Goal: Task Accomplishment & Management: Complete application form

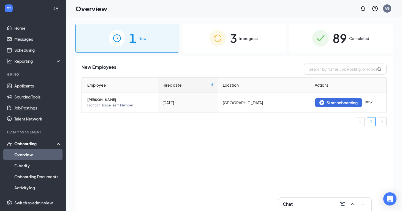
click at [226, 37] on div "3 In progress" at bounding box center [234, 38] width 104 height 29
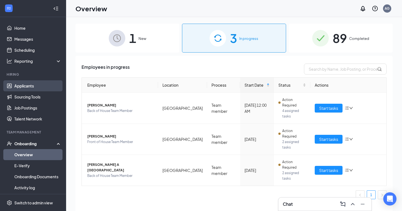
click at [32, 82] on link "Applicants" at bounding box center [37, 85] width 47 height 11
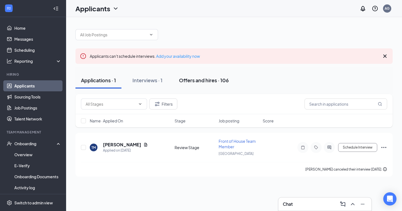
click at [210, 75] on button "Offers and hires · 106" at bounding box center [203, 80] width 61 height 17
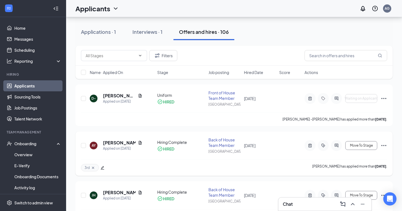
scroll to position [47, 0]
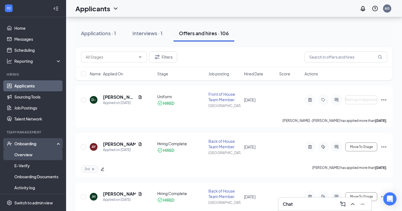
click at [32, 152] on link "Overview" at bounding box center [37, 154] width 47 height 11
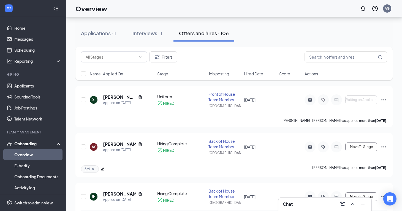
scroll to position [25, 0]
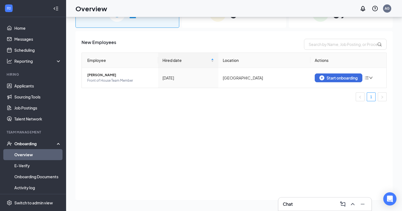
click at [221, 26] on div "3 In progress" at bounding box center [234, 13] width 104 height 29
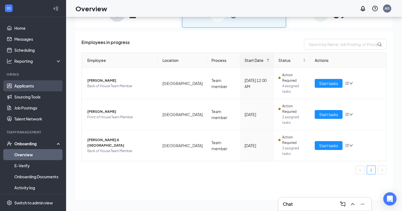
click at [37, 83] on link "Applicants" at bounding box center [37, 85] width 47 height 11
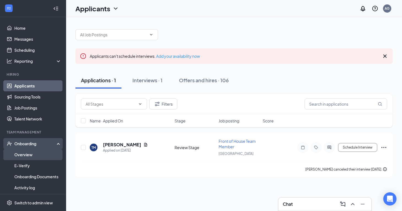
click at [39, 153] on link "Overview" at bounding box center [37, 154] width 47 height 11
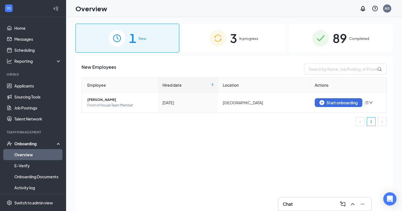
click at [245, 41] on span "In progress" at bounding box center [248, 39] width 19 height 6
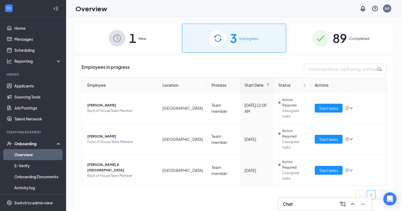
click at [141, 27] on div "1 New" at bounding box center [127, 38] width 104 height 29
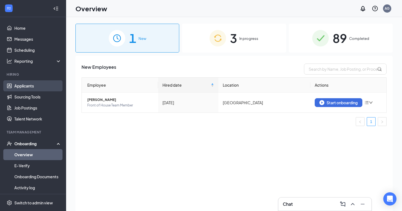
click at [31, 83] on link "Applicants" at bounding box center [37, 85] width 47 height 11
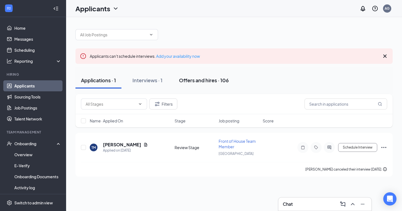
click at [202, 87] on button "Offers and hires · 106" at bounding box center [203, 80] width 61 height 17
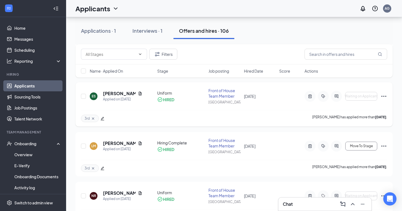
scroll to position [245, 0]
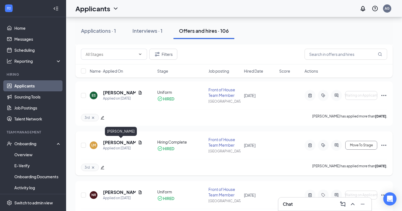
click at [109, 144] on h5 "[PERSON_NAME]" at bounding box center [119, 142] width 33 height 6
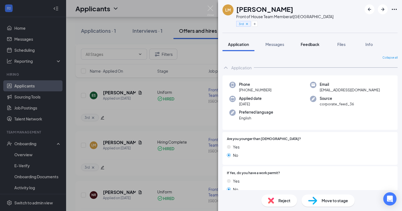
click at [303, 40] on button "Feedback" at bounding box center [310, 44] width 30 height 14
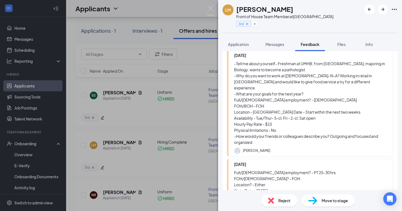
scroll to position [116, 0]
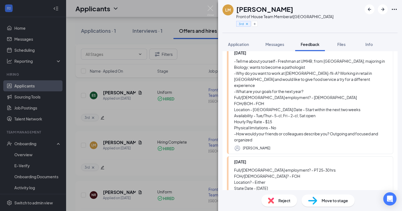
click at [185, 122] on div "[PERSON_NAME] Front of House Team Member at [GEOGRAPHIC_DATA] 3rd Application M…" at bounding box center [201, 105] width 402 height 211
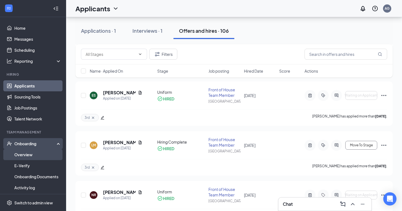
click at [32, 154] on link "Overview" at bounding box center [37, 154] width 47 height 11
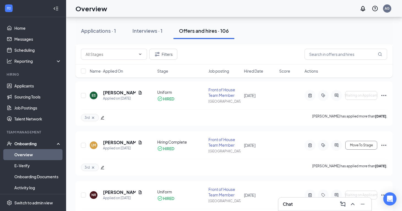
scroll to position [25, 0]
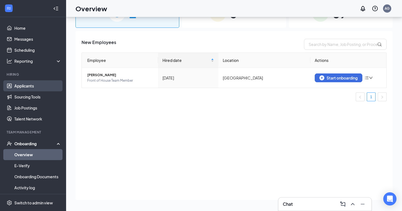
click at [24, 89] on link "Applicants" at bounding box center [37, 85] width 47 height 11
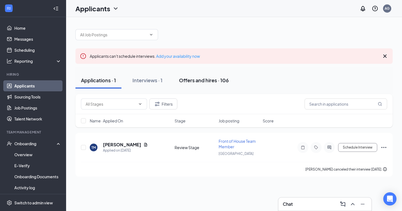
click at [213, 81] on div "Offers and hires · 106" at bounding box center [204, 80] width 50 height 7
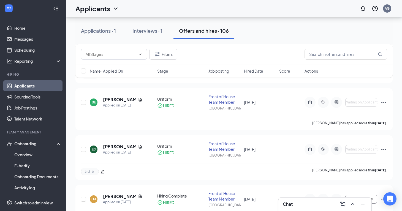
scroll to position [197, 0]
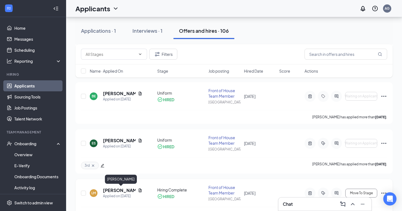
click at [114, 189] on h5 "[PERSON_NAME]" at bounding box center [119, 190] width 33 height 6
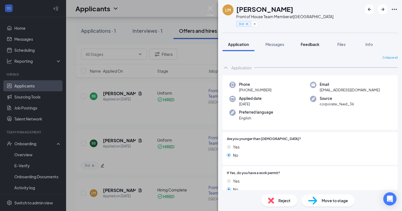
click at [298, 50] on button "Feedback" at bounding box center [310, 44] width 30 height 14
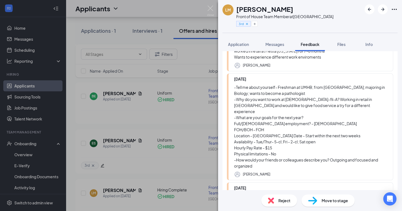
scroll to position [91, 0]
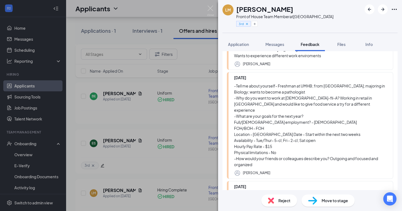
click at [177, 135] on div "[PERSON_NAME] Front of House Team Member at [GEOGRAPHIC_DATA] 3rd Application M…" at bounding box center [201, 105] width 402 height 211
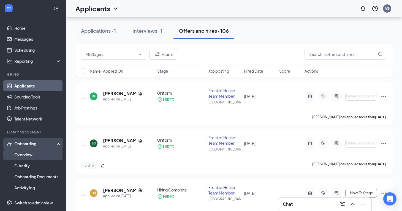
click at [46, 153] on link "Overview" at bounding box center [37, 154] width 47 height 11
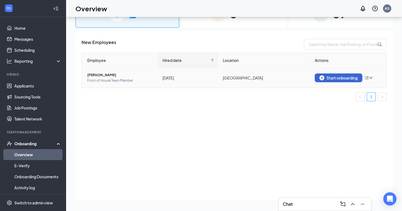
click at [322, 79] on img "button" at bounding box center [321, 77] width 5 height 5
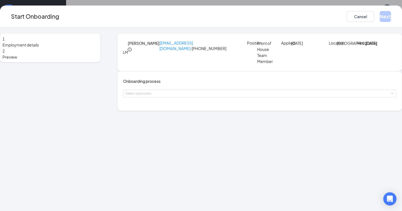
click at [201, 111] on div "Onboarding process Select a process" at bounding box center [259, 91] width 284 height 40
click at [202, 96] on div "Select a process" at bounding box center [258, 94] width 266 height 6
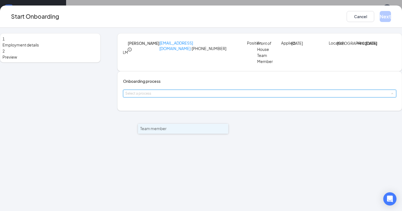
click at [190, 130] on li "Team member" at bounding box center [183, 129] width 90 height 10
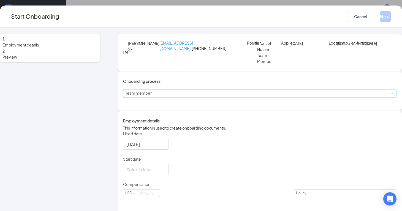
scroll to position [28, 0]
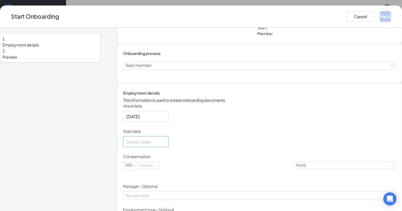
click at [165, 145] on div at bounding box center [145, 141] width 39 height 7
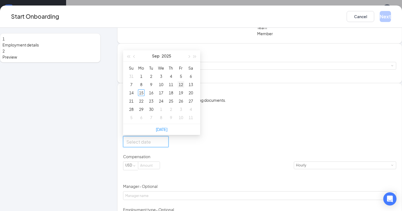
type input "[DATE]"
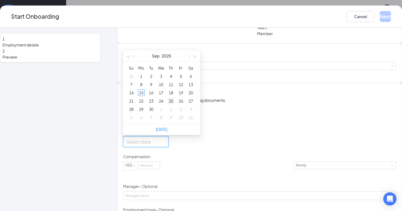
type input "[DATE]"
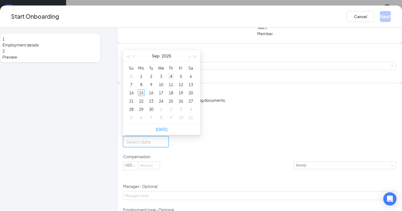
type input "[DATE]"
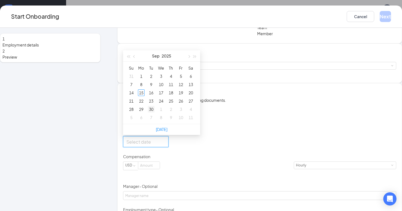
type input "[DATE]"
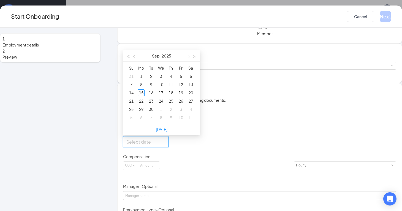
type input "[DATE]"
click at [194, 96] on div "20" at bounding box center [190, 92] width 7 height 7
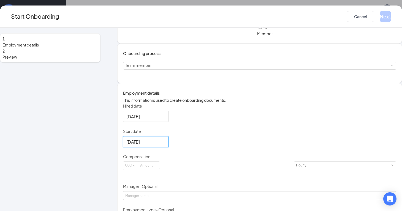
scroll to position [71, 0]
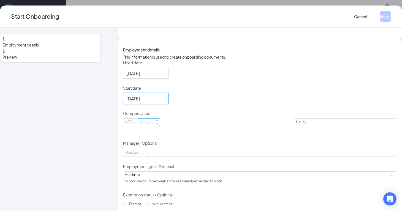
click at [160, 126] on input at bounding box center [148, 122] width 21 height 7
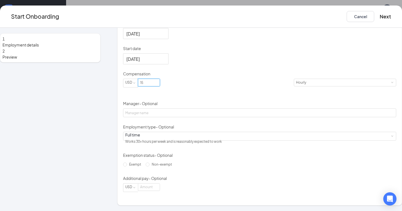
scroll to position [123, 0]
type input "15"
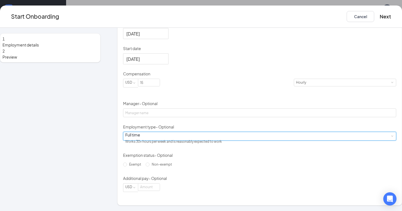
click at [194, 140] on div "Full time Works 30+ hours per week and is reasonably expected to work" at bounding box center [259, 136] width 269 height 8
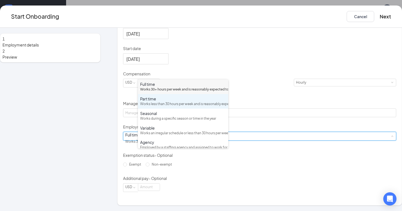
click at [195, 107] on div "Works less than 30 hours per week and is reasonably expected to work" at bounding box center [183, 104] width 86 height 5
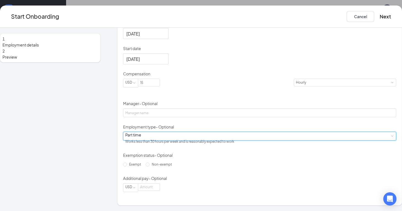
scroll to position [143, 0]
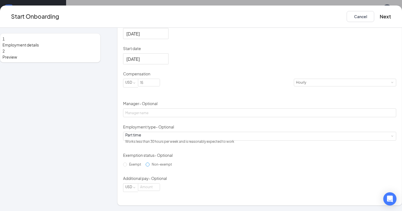
click at [169, 166] on span "Non-exempt" at bounding box center [161, 164] width 25 height 4
click at [149, 166] on input "Non-exempt" at bounding box center [148, 165] width 4 height 4
radio input "true"
click at [379, 16] on button "Next" at bounding box center [384, 16] width 11 height 11
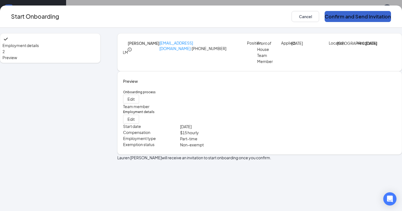
scroll to position [0, 0]
click at [348, 15] on button "Confirm and Send Invitation" at bounding box center [357, 16] width 66 height 11
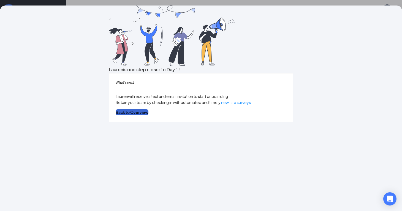
click at [148, 115] on button "Back to Overview" at bounding box center [132, 112] width 33 height 6
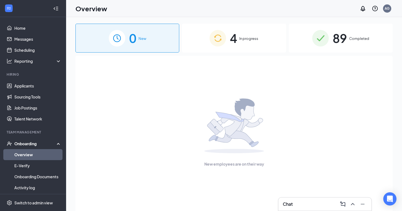
click at [222, 43] on img at bounding box center [217, 38] width 17 height 17
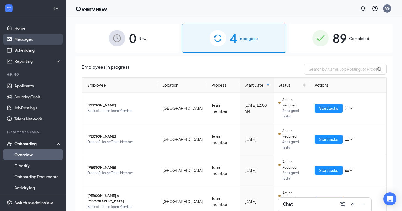
click at [47, 42] on link "Messages" at bounding box center [37, 39] width 47 height 11
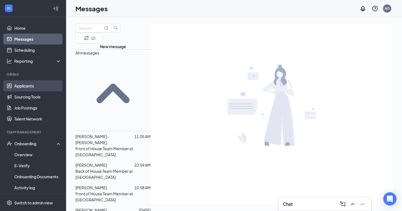
click at [35, 90] on link "Applicants" at bounding box center [37, 85] width 47 height 11
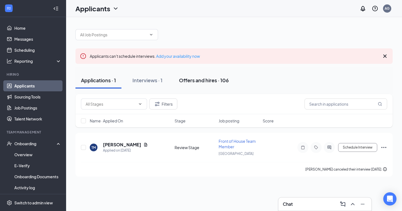
click at [216, 82] on div "Offers and hires · 106" at bounding box center [204, 80] width 50 height 7
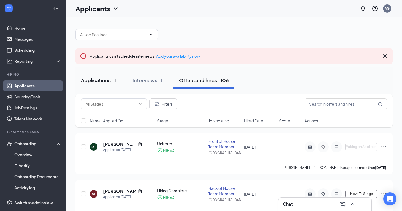
click at [110, 78] on div "Applications · 1" at bounding box center [98, 80] width 35 height 7
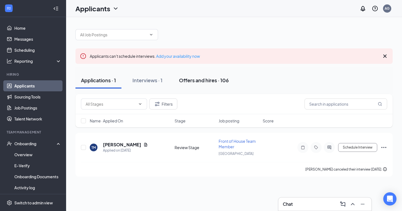
click at [204, 81] on div "Offers and hires · 106" at bounding box center [204, 80] width 50 height 7
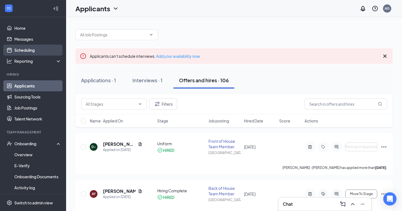
click at [42, 45] on link "Scheduling" at bounding box center [37, 50] width 47 height 11
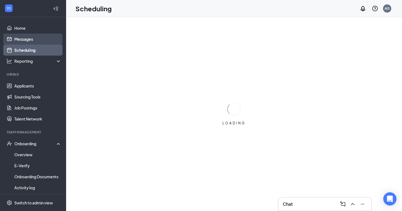
click at [50, 39] on link "Messages" at bounding box center [37, 39] width 47 height 11
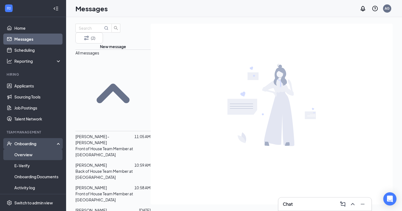
click at [36, 151] on link "Overview" at bounding box center [37, 154] width 47 height 11
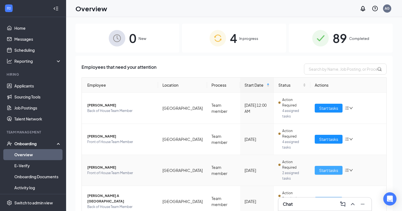
click at [336, 167] on span "Start tasks" at bounding box center [328, 170] width 19 height 6
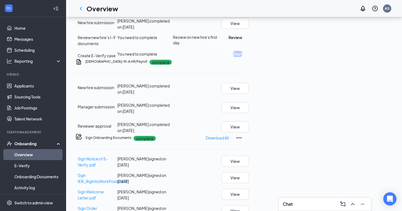
scroll to position [128, 0]
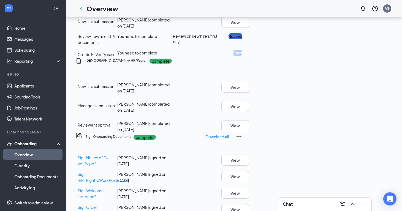
click at [242, 39] on button "Review" at bounding box center [235, 36] width 14 height 6
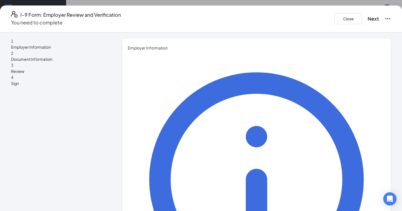
type input "[PERSON_NAME]"
type input "T"
type input "[PERSON_NAME]"
type input "Training Direcror"
type input "[EMAIL_ADDRESS][DOMAIN_NAME]"
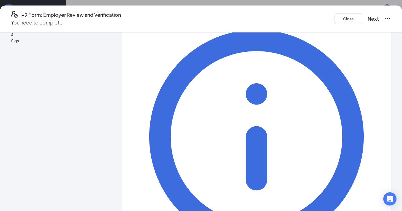
scroll to position [169, 0]
type input "5128767172"
click at [367, 15] on button "Next" at bounding box center [372, 19] width 11 height 8
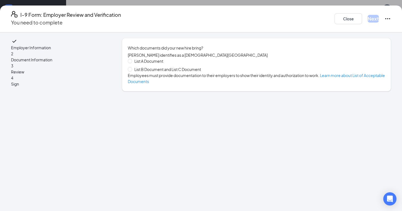
click at [198, 72] on span "List B Document and List C Document" at bounding box center [167, 69] width 71 height 6
click at [132, 71] on input "List B Document and List C Document" at bounding box center [130, 69] width 4 height 4
radio input "true"
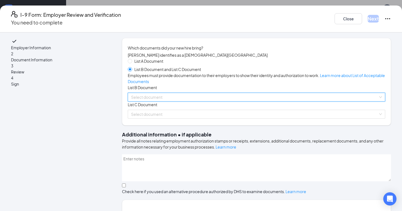
click at [176, 101] on input "search" at bounding box center [254, 97] width 247 height 8
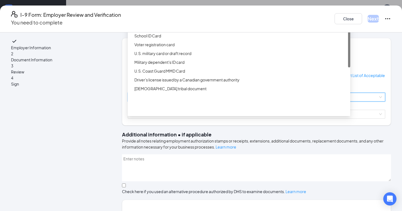
click at [199, 21] on div "Driver’s License issued by U.S State or outlying US possession" at bounding box center [240, 18] width 212 height 6
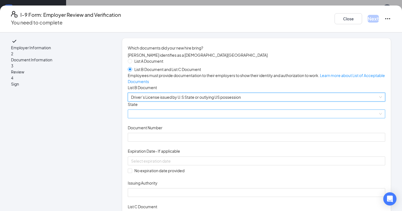
click at [181, 118] on span at bounding box center [256, 114] width 251 height 8
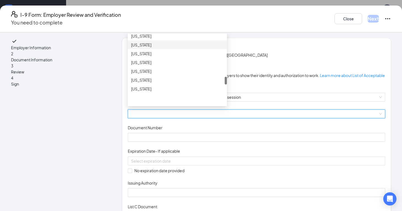
scroll to position [382, 0]
click at [175, 57] on div "[US_STATE]" at bounding box center [177, 54] width 92 height 6
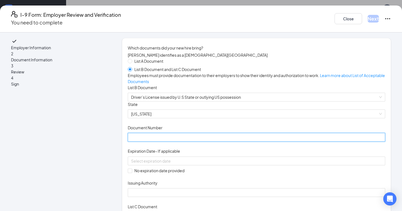
click at [157, 142] on input "Document Number" at bounding box center [257, 137] width 258 height 9
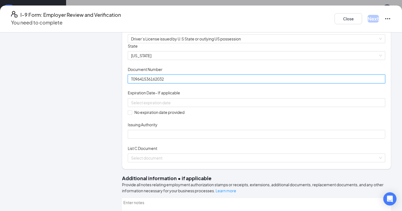
scroll to position [67, 0]
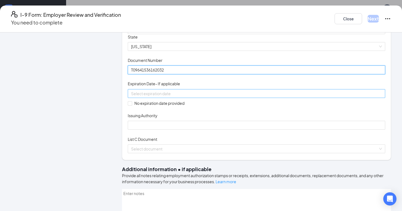
type input "T09641536162032"
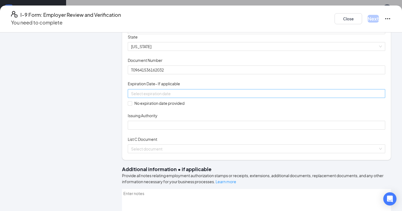
click at [183, 98] on div at bounding box center [257, 93] width 258 height 9
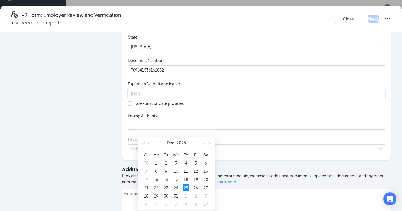
type input "[DATE]"
click at [184, 187] on div "25" at bounding box center [185, 187] width 7 height 7
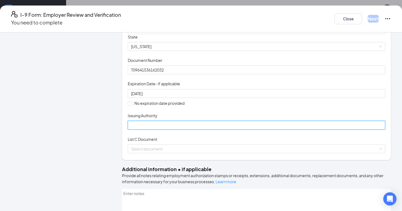
click at [180, 130] on input "Issuing Authority" at bounding box center [257, 125] width 258 height 9
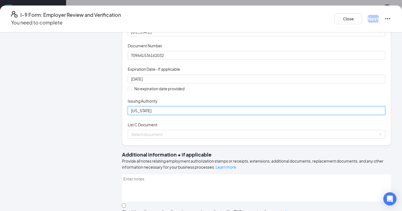
scroll to position [83, 0]
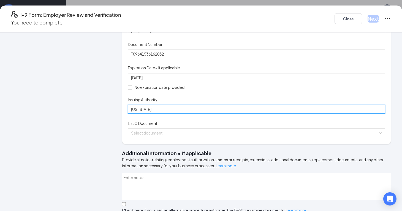
type input "[US_STATE]"
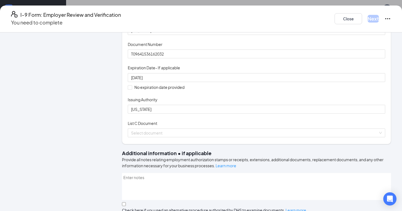
click at [272, 114] on div "Document Title Driver’s License issued by U.S State or outlying US possession S…" at bounding box center [257, 66] width 258 height 96
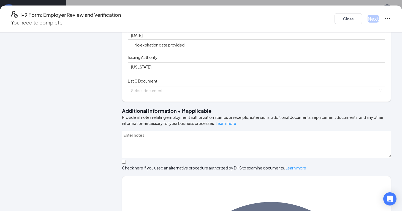
scroll to position [126, 0]
click at [237, 94] on span at bounding box center [254, 90] width 247 height 8
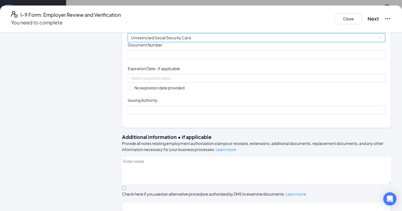
scroll to position [179, 0]
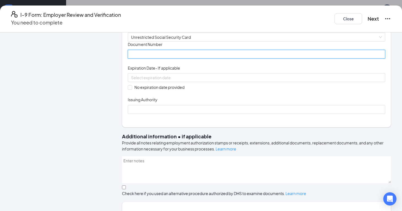
click at [187, 59] on input "Document Number" at bounding box center [257, 54] width 258 height 9
type input "149137451"
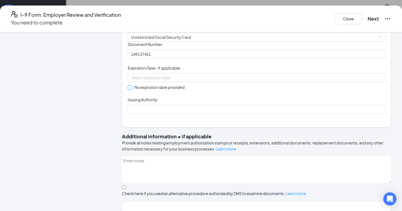
click at [132, 90] on span at bounding box center [130, 87] width 4 height 4
click at [132, 89] on input "No expiration date provided" at bounding box center [130, 87] width 4 height 4
checkbox input "true"
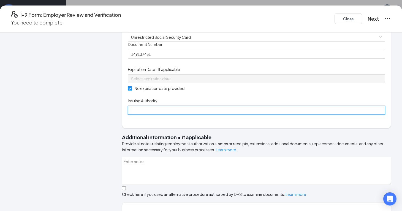
click at [152, 115] on input "Issuing Authority" at bounding box center [257, 110] width 258 height 9
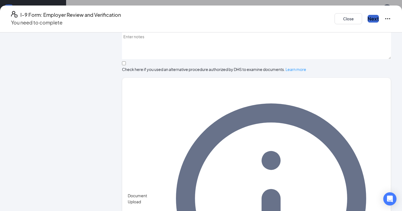
type input "[GEOGRAPHIC_DATA]"
click at [367, 17] on button "Next" at bounding box center [372, 19] width 11 height 8
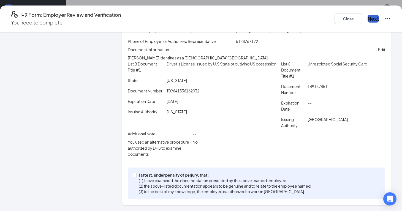
scroll to position [132, 0]
click at [147, 177] on span "I attest, under penalty of [PERSON_NAME], that: (1) I have examined the documen…" at bounding box center [224, 183] width 176 height 22
click at [136, 177] on input "I attest, under penalty of [PERSON_NAME], that: (1) I have examined the documen…" at bounding box center [134, 175] width 4 height 4
checkbox input "true"
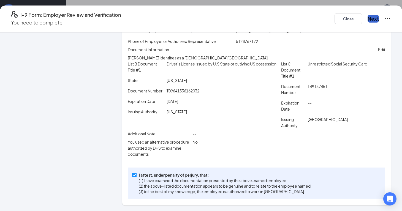
click at [367, 15] on button "Next" at bounding box center [372, 19] width 11 height 8
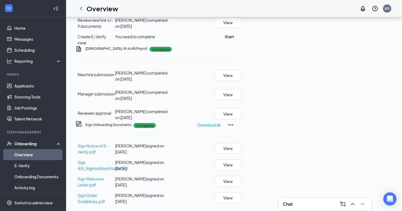
scroll to position [177, 0]
click at [234, 40] on button "Start" at bounding box center [229, 37] width 9 height 6
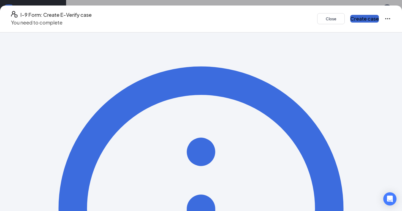
click at [350, 16] on button "Create case" at bounding box center [364, 19] width 29 height 8
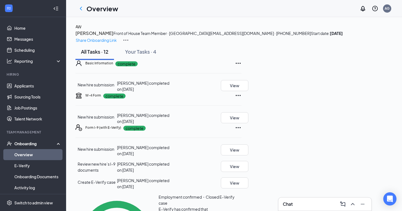
scroll to position [0, 0]
click at [47, 38] on link "Messages" at bounding box center [37, 39] width 47 height 11
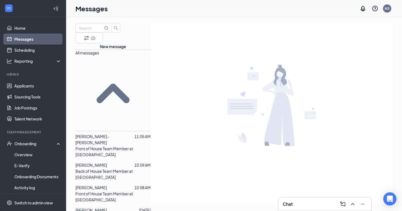
click at [100, 146] on p "Front of House Team Member at [GEOGRAPHIC_DATA]" at bounding box center [112, 152] width 75 height 12
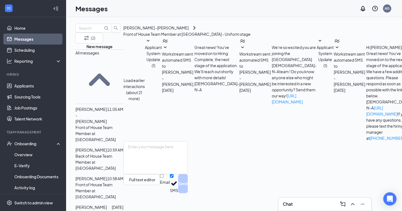
scroll to position [158, 0]
click at [188, 31] on div "[PERSON_NAME] -[PERSON_NAME]" at bounding box center [155, 28] width 65 height 6
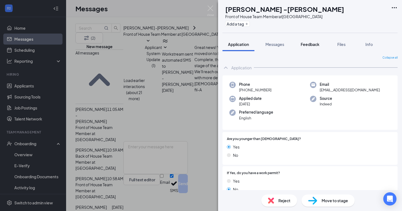
click at [311, 47] on button "Feedback" at bounding box center [310, 44] width 30 height 14
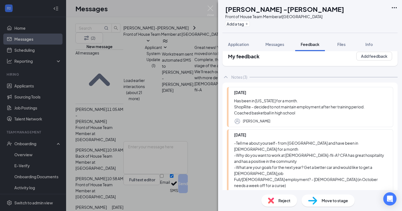
scroll to position [8, 0]
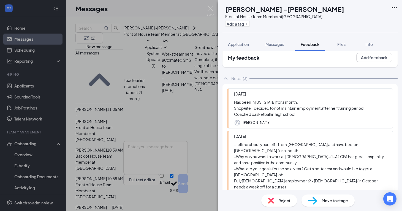
click at [191, 119] on div "D- [PERSON_NAME] -[PERSON_NAME] Front of House Team Member at [GEOGRAPHIC_DATA]…" at bounding box center [201, 105] width 402 height 211
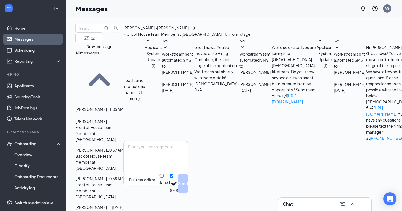
click at [211, 0] on div "Messages AG" at bounding box center [234, 8] width 336 height 17
click at [188, 31] on div "[PERSON_NAME] -[PERSON_NAME]" at bounding box center [155, 28] width 65 height 6
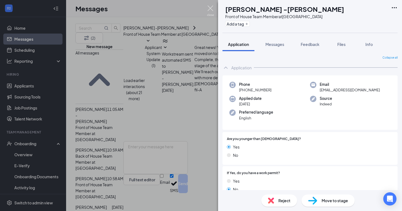
click at [212, 11] on img at bounding box center [210, 11] width 7 height 11
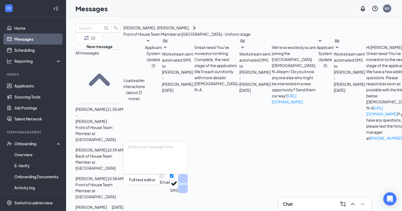
click at [188, 31] on div "[PERSON_NAME] -[PERSON_NAME]" at bounding box center [155, 28] width 65 height 6
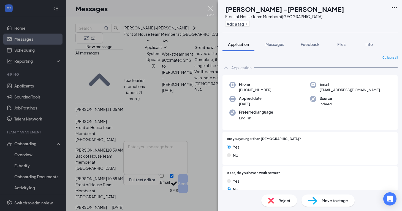
click at [211, 10] on img at bounding box center [210, 11] width 7 height 11
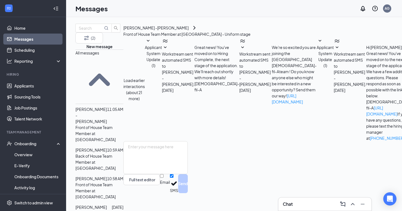
click at [188, 31] on div "[PERSON_NAME] -[PERSON_NAME]" at bounding box center [155, 28] width 65 height 6
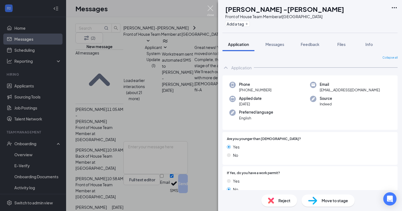
click at [212, 6] on img at bounding box center [210, 11] width 7 height 11
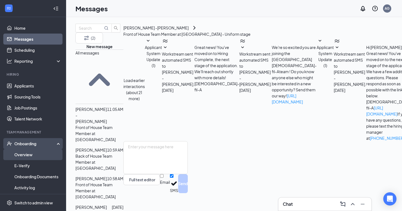
click at [29, 150] on link "Overview" at bounding box center [37, 154] width 47 height 11
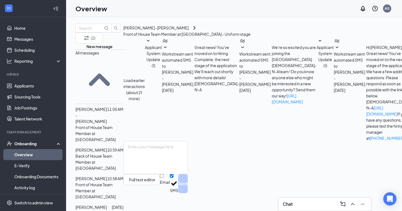
click at [29, 150] on link "Overview" at bounding box center [37, 154] width 47 height 11
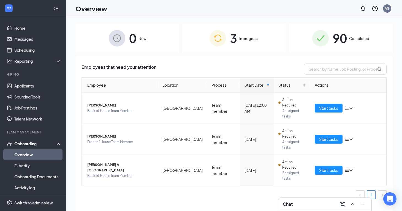
click at [197, 39] on div "3 In progress" at bounding box center [234, 38] width 104 height 29
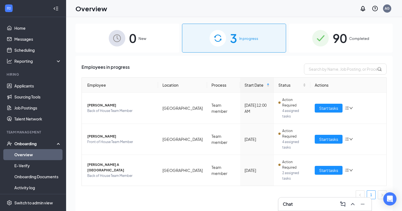
click at [323, 40] on img at bounding box center [320, 38] width 17 height 17
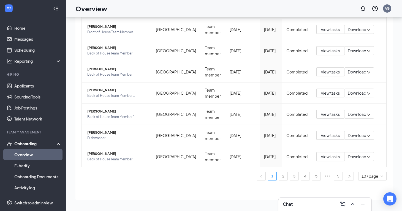
scroll to position [25, 0]
click at [317, 175] on link "5" at bounding box center [316, 176] width 8 height 8
click at [337, 177] on link "9" at bounding box center [338, 176] width 8 height 8
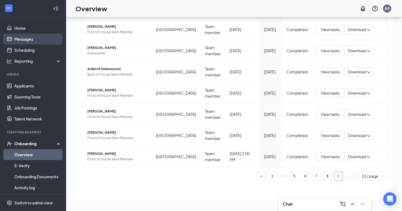
click at [47, 40] on link "Messages" at bounding box center [37, 39] width 47 height 11
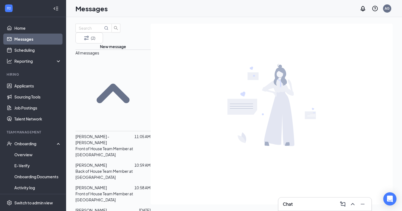
click at [119, 133] on div "[PERSON_NAME] -[PERSON_NAME]" at bounding box center [104, 139] width 59 height 12
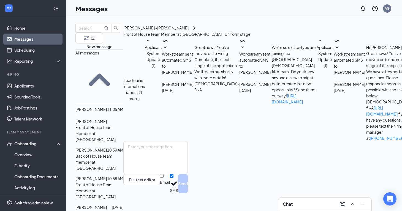
scroll to position [158, 0]
click at [188, 31] on div "[PERSON_NAME] -[PERSON_NAME]" at bounding box center [155, 28] width 65 height 6
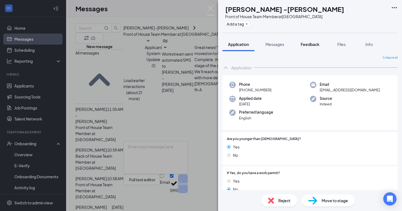
click at [309, 46] on span "Feedback" at bounding box center [309, 44] width 19 height 5
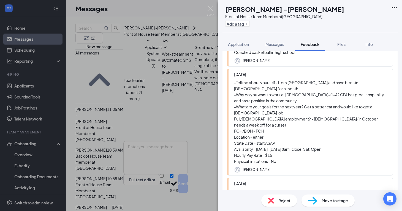
scroll to position [71, 0]
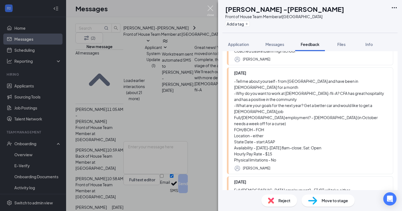
click at [207, 15] on img at bounding box center [210, 11] width 7 height 11
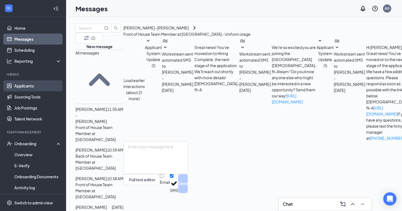
click at [30, 86] on link "Applicants" at bounding box center [37, 85] width 47 height 11
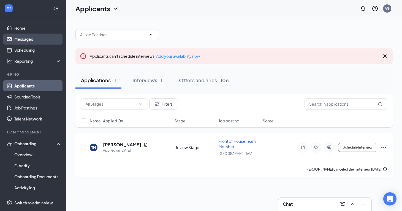
click at [34, 41] on link "Messages" at bounding box center [37, 39] width 47 height 11
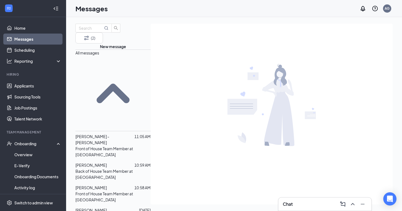
click at [103, 168] on p "Back of House Team Member at [GEOGRAPHIC_DATA]" at bounding box center [112, 174] width 75 height 12
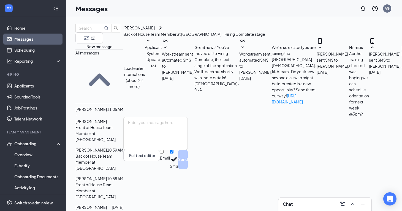
scroll to position [138, 0]
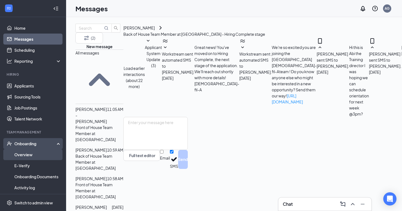
click at [28, 154] on link "Overview" at bounding box center [37, 154] width 47 height 11
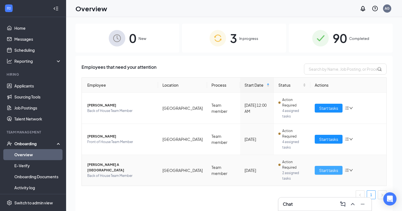
click at [325, 167] on span "Start tasks" at bounding box center [328, 170] width 19 height 6
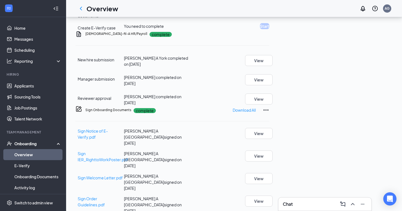
scroll to position [169, 0]
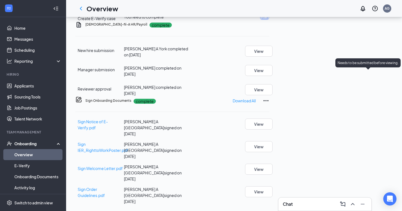
click at [368, 61] on p "Needs to be submitted before viewing." at bounding box center [367, 63] width 61 height 5
click at [368, 58] on div "Needs to be submitted before viewing." at bounding box center [367, 62] width 65 height 9
click at [269, 3] on button "Review" at bounding box center [262, 0] width 14 height 6
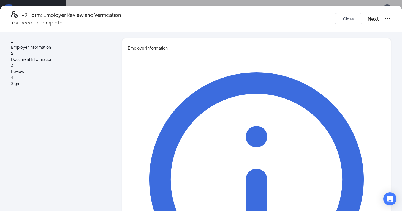
type input "[PERSON_NAME]"
type input "Training Director"
type input "[EMAIL_ADDRESS][DOMAIN_NAME]"
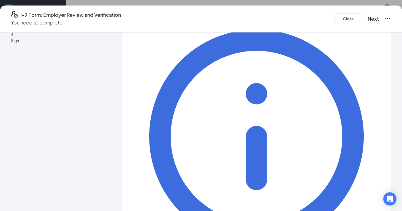
scroll to position [43, 0]
type input "5128767172"
click at [367, 15] on button "Next" at bounding box center [372, 19] width 11 height 8
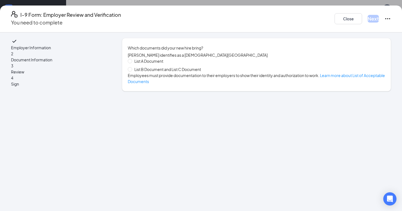
click at [181, 72] on span "List B Document and List C Document" at bounding box center [167, 69] width 71 height 6
click at [132, 71] on input "List B Document and List C Document" at bounding box center [130, 69] width 4 height 4
radio input "true"
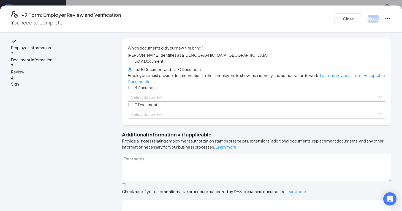
click at [176, 101] on input "search" at bounding box center [254, 97] width 247 height 8
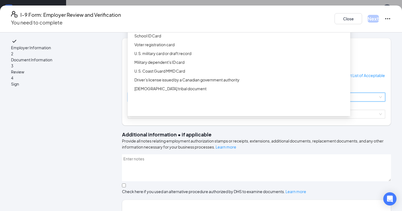
click at [213, 21] on div "Driver’s License issued by U.S State or outlying US possession" at bounding box center [240, 18] width 212 height 6
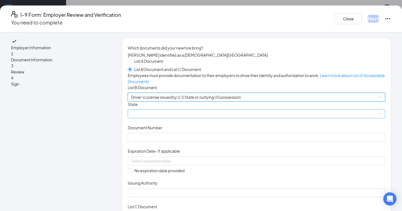
click at [169, 118] on span at bounding box center [256, 114] width 251 height 8
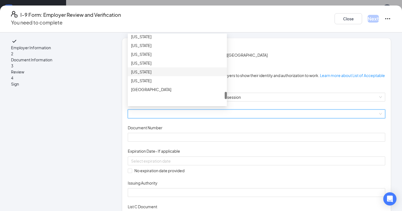
scroll to position [570, 0]
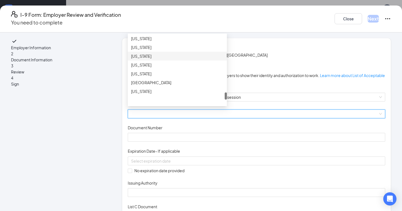
click at [170, 59] on div "[US_STATE]" at bounding box center [177, 56] width 92 height 6
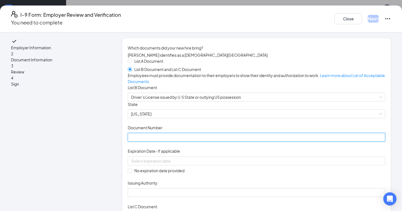
click at [166, 142] on input "Document Number" at bounding box center [257, 137] width 258 height 9
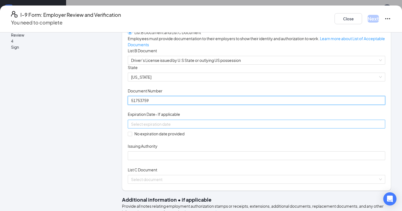
scroll to position [75, 0]
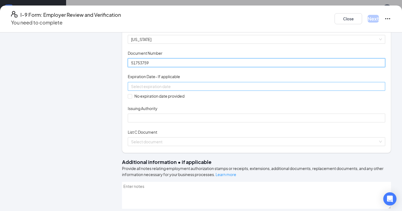
type input "51753759"
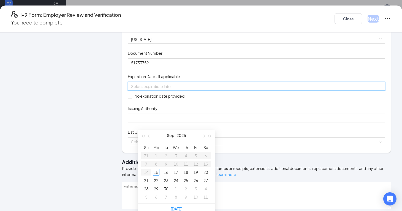
click at [180, 89] on input at bounding box center [256, 86] width 250 height 6
type input "[DATE]"
click at [166, 173] on div "13" at bounding box center [166, 172] width 7 height 7
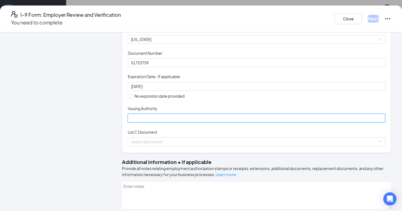
click at [168, 122] on input "Issuing Authority" at bounding box center [257, 118] width 258 height 9
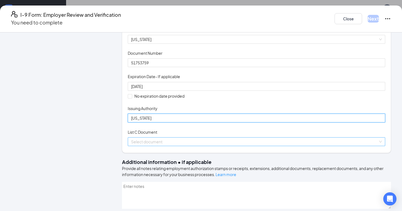
type input "[US_STATE]"
click at [169, 146] on input "search" at bounding box center [254, 142] width 247 height 8
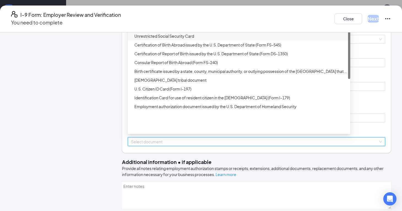
click at [204, 39] on div "Unrestricted Social Security Card" at bounding box center [240, 36] width 212 height 6
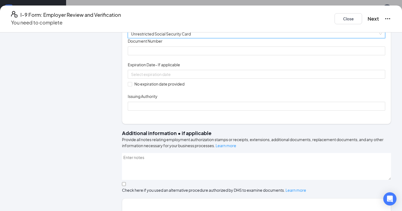
scroll to position [185, 0]
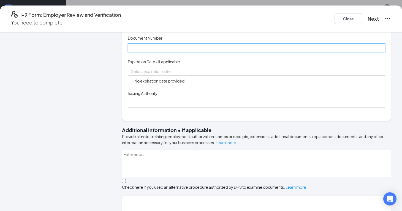
click at [188, 52] on input "Document Number" at bounding box center [257, 47] width 258 height 9
type input "637177723"
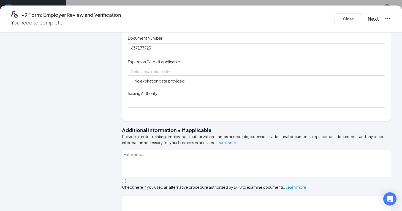
click at [132, 83] on input "No expiration date provided" at bounding box center [130, 81] width 4 height 4
checkbox input "true"
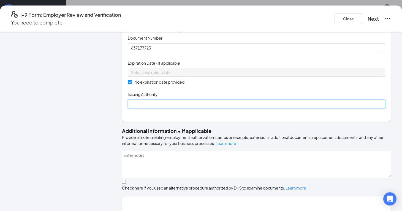
click at [152, 108] on input "Issuing Authority" at bounding box center [257, 104] width 258 height 9
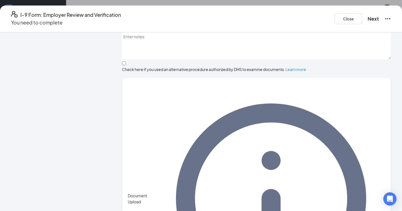
scroll to position [199, 0]
type input "[GEOGRAPHIC_DATA]"
click at [367, 16] on button "Next" at bounding box center [372, 19] width 11 height 8
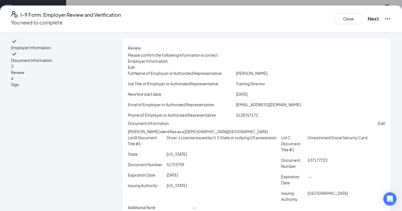
scroll to position [0, 0]
click at [367, 15] on button "Next" at bounding box center [372, 19] width 11 height 8
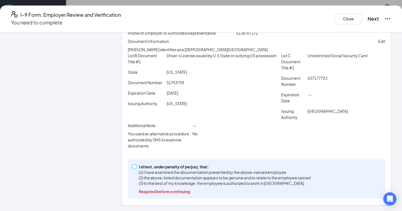
scroll to position [140, 0]
click at [136, 168] on span at bounding box center [134, 167] width 4 height 4
click at [136, 168] on input "I attest, under penalty of [PERSON_NAME], that: (1) I have examined the documen…" at bounding box center [134, 167] width 4 height 4
checkbox input "true"
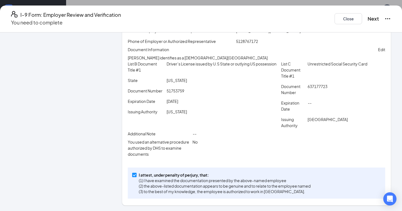
scroll to position [132, 0]
click at [335, 23] on div "I-9 Form: Employer Review and Verification You need to complete Close Next" at bounding box center [201, 19] width 402 height 27
click at [367, 15] on button "Next" at bounding box center [372, 19] width 11 height 8
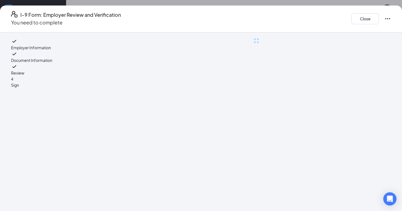
scroll to position [0, 0]
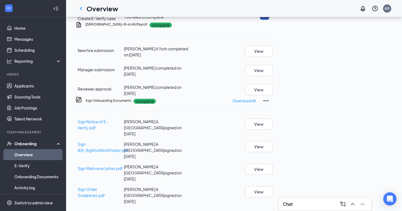
click at [269, 20] on button "Start" at bounding box center [264, 17] width 9 height 6
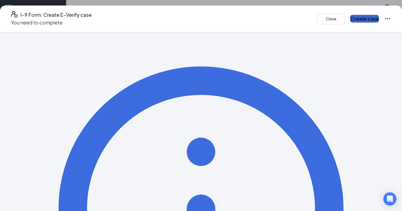
click at [350, 20] on button "Create case" at bounding box center [364, 19] width 29 height 8
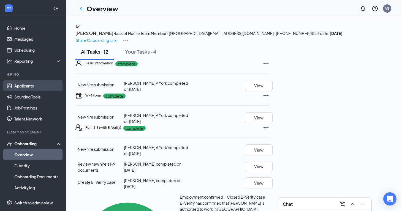
click at [37, 84] on link "Applicants" at bounding box center [37, 85] width 47 height 11
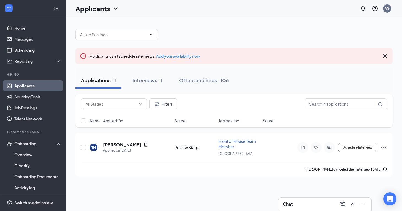
click at [179, 1] on div "Applicants AG" at bounding box center [234, 8] width 336 height 17
click at [26, 41] on link "Messages" at bounding box center [37, 39] width 47 height 11
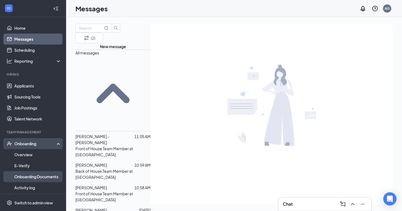
click at [31, 176] on link "Onboarding Documents" at bounding box center [37, 176] width 47 height 11
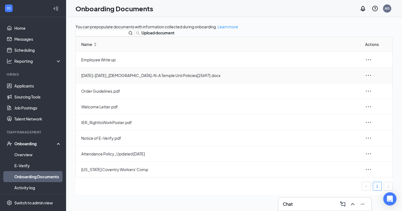
click at [366, 76] on icon "ellipsis" at bounding box center [368, 75] width 5 height 1
click at [328, 110] on div "View and download" at bounding box center [326, 107] width 44 height 7
click at [33, 41] on link "Messages" at bounding box center [37, 39] width 47 height 11
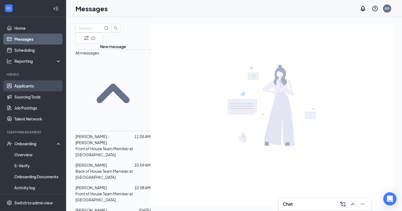
click at [25, 83] on link "Applicants" at bounding box center [37, 85] width 47 height 11
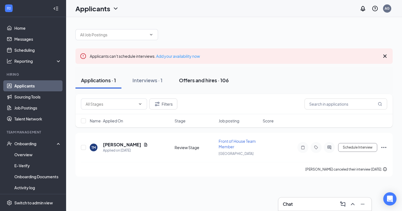
click at [199, 78] on div "Offers and hires · 106" at bounding box center [204, 80] width 50 height 7
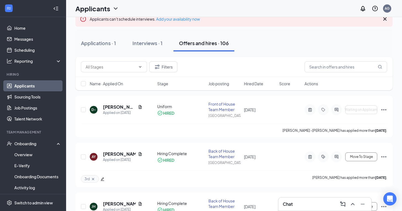
scroll to position [56, 0]
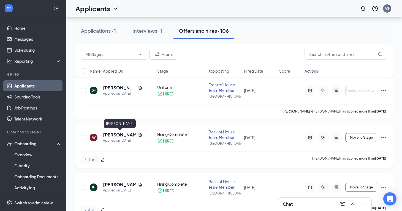
click at [114, 136] on h5 "[PERSON_NAME]" at bounding box center [119, 135] width 33 height 6
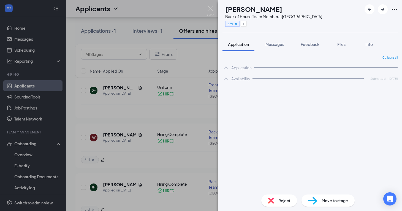
click at [333, 198] on span "Move to stage" at bounding box center [334, 201] width 26 height 6
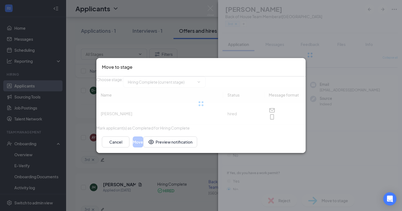
type input "Uniform (final stage)"
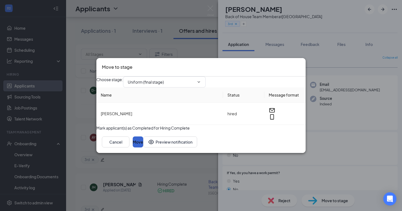
click at [143, 147] on button "Move" at bounding box center [138, 141] width 10 height 11
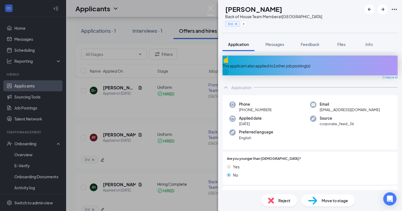
click at [123, 127] on div "[PERSON_NAME] Back of House Team Member at [GEOGRAPHIC_DATA] 3rd Application Me…" at bounding box center [201, 105] width 402 height 211
